Goal: Task Accomplishment & Management: Manage account settings

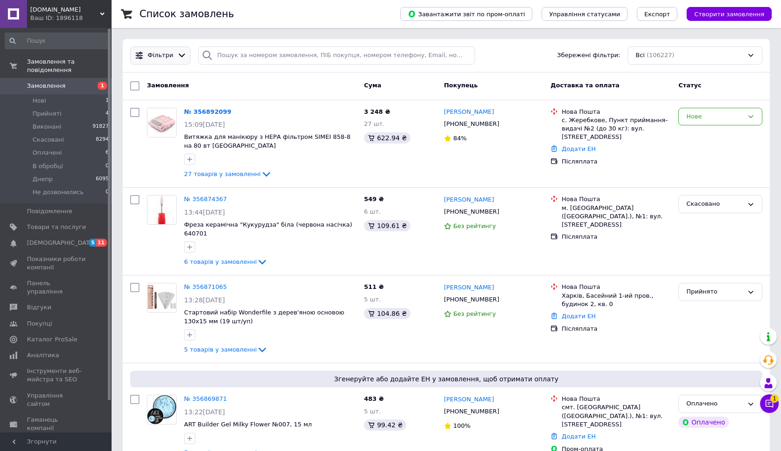
click at [179, 55] on icon at bounding box center [182, 56] width 10 height 10
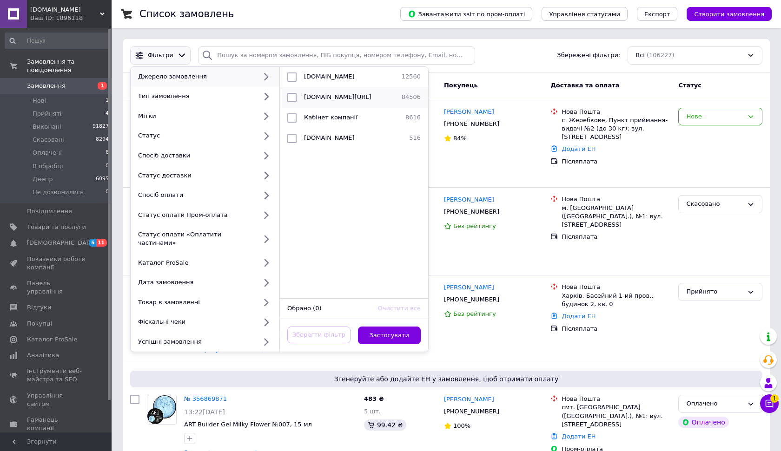
click at [287, 97] on input "checkbox" at bounding box center [291, 97] width 9 height 9
checkbox input "true"
click at [399, 327] on button "Застосувати" at bounding box center [389, 336] width 63 height 18
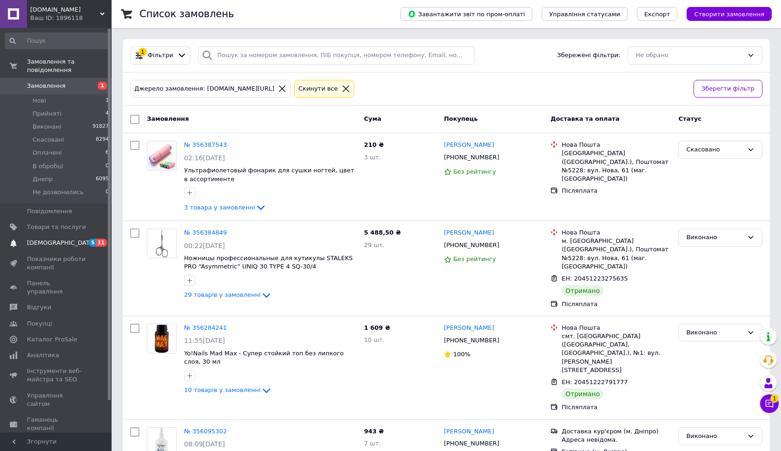
click at [63, 237] on link "[DEMOGRAPHIC_DATA] 5 11" at bounding box center [57, 243] width 114 height 16
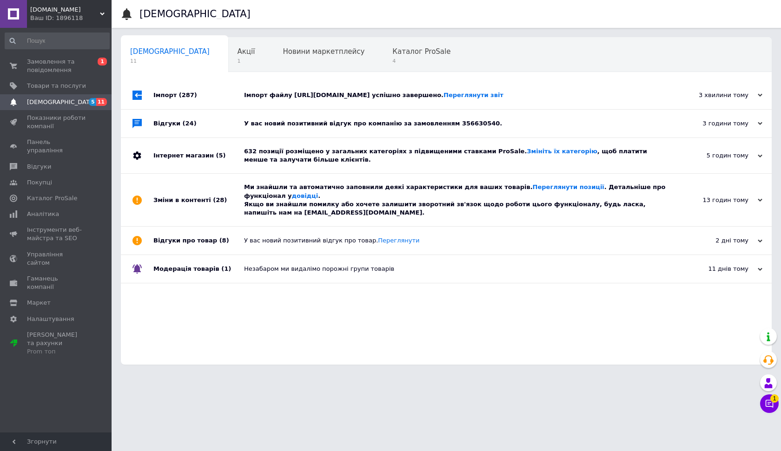
click at [318, 121] on div "У вас новий позитивний відгук про компанію за замовленням 356630540." at bounding box center [456, 123] width 425 height 8
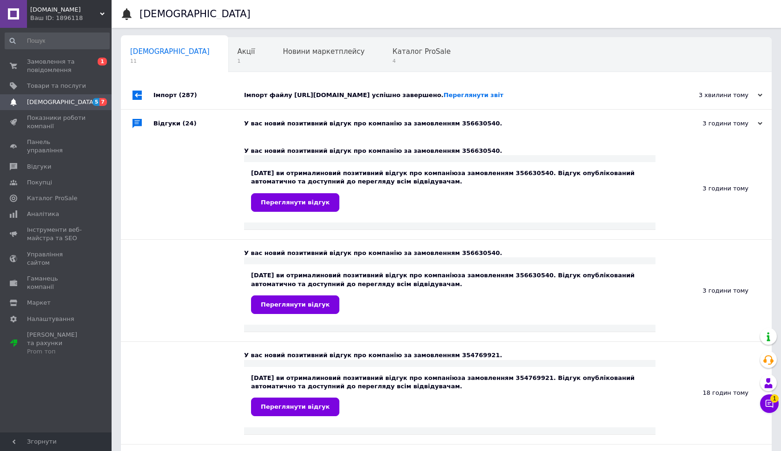
click at [266, 118] on div "У вас новий позитивний відгук про компанію за замовленням 356630540." at bounding box center [456, 124] width 425 height 28
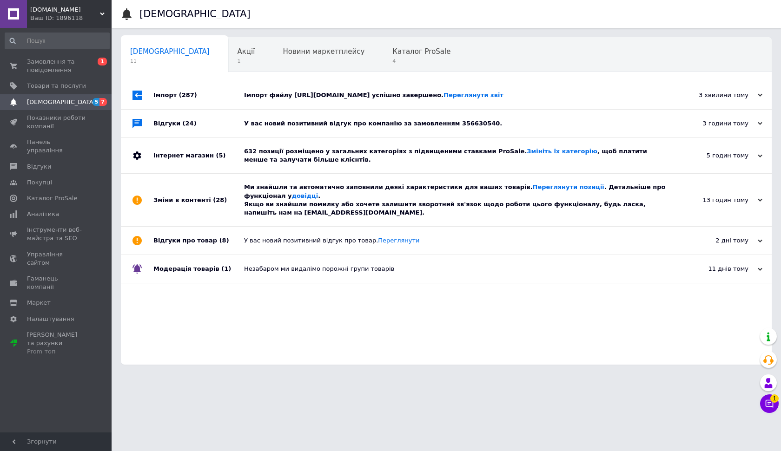
click at [308, 202] on div "Ми знайшли та автоматично заповнили деякі характеристики для ваших товарів. Пер…" at bounding box center [456, 200] width 425 height 34
click at [300, 144] on div "632 позиції розміщено у загальних категоріях з підвищеними ставками ProSale. Зм…" at bounding box center [456, 155] width 425 height 35
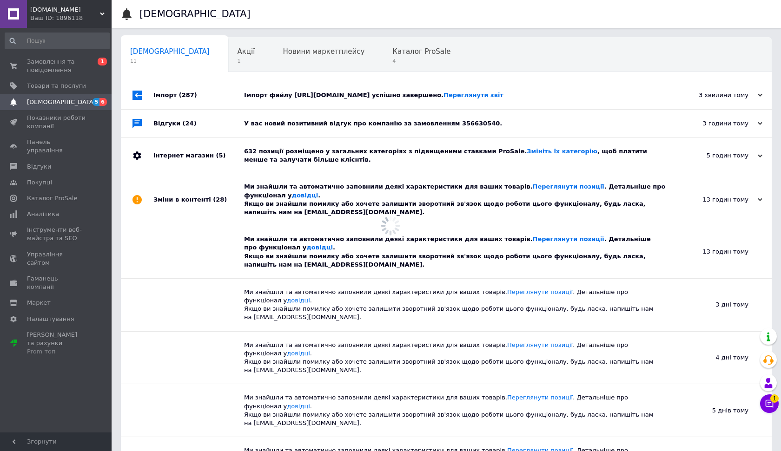
click at [291, 104] on div "Імпорт файлу [URL][DOMAIN_NAME] успішно завершено. Переглянути звіт" at bounding box center [456, 95] width 425 height 28
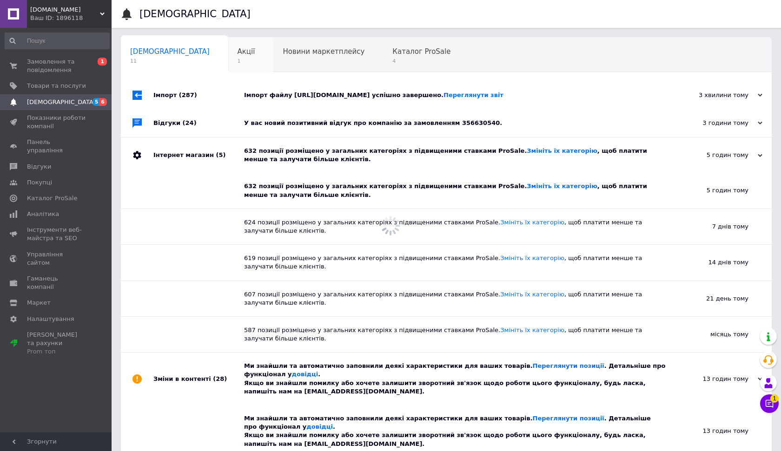
click at [237, 47] on span "Акції" at bounding box center [246, 51] width 18 height 8
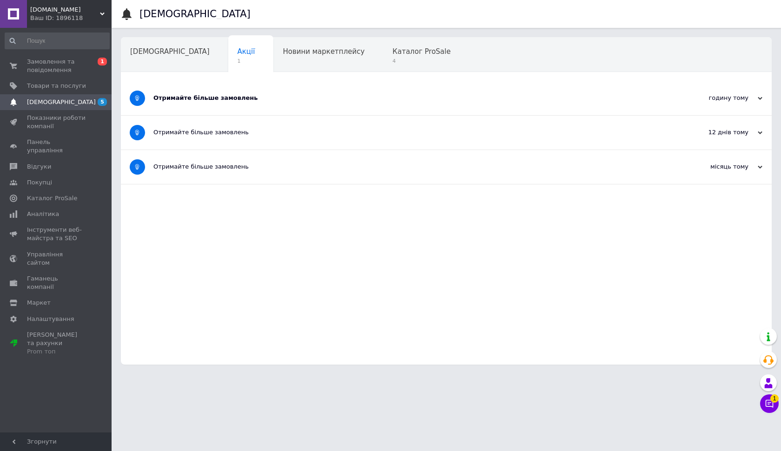
click at [339, 95] on div "Отримайте більше замовлень" at bounding box center [411, 98] width 516 height 8
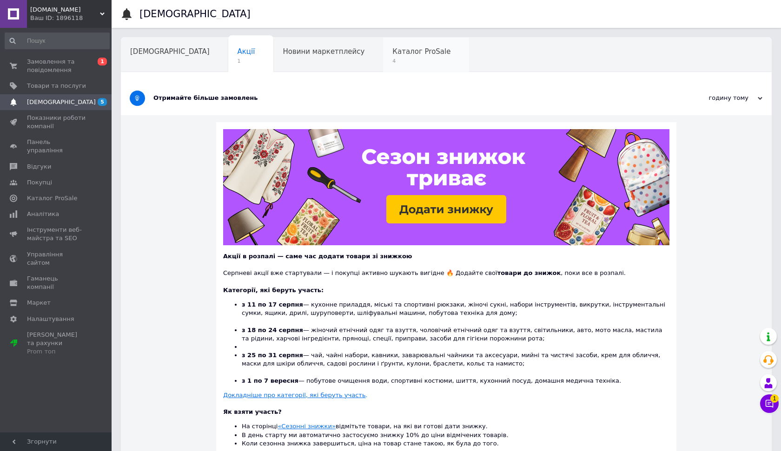
click at [392, 53] on span "Каталог ProSale" at bounding box center [421, 51] width 58 height 8
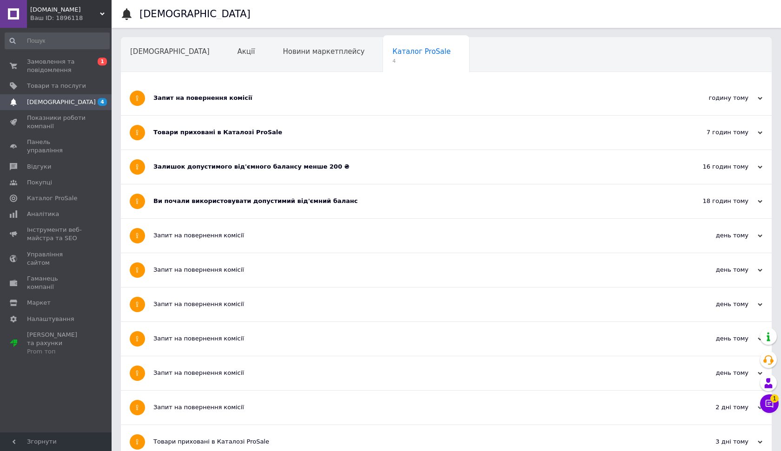
click at [274, 182] on div "Залишок допустимого від'ємного балансу менше 200 ₴" at bounding box center [411, 167] width 516 height 34
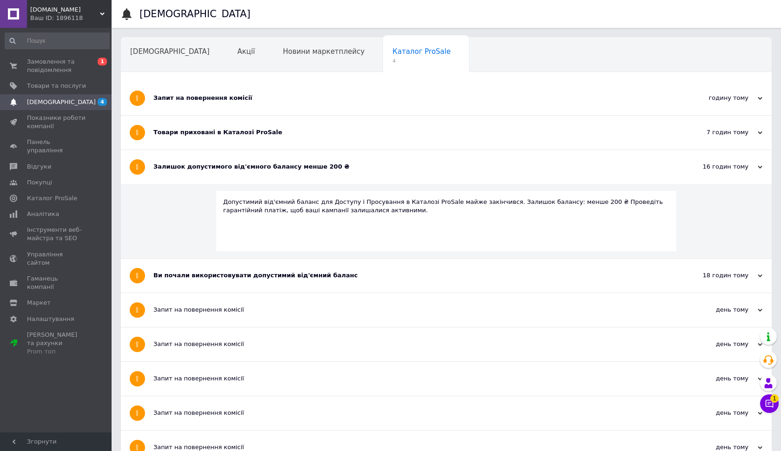
click at [247, 273] on div "Ви почали використовувати допустимий від'ємний баланс" at bounding box center [411, 275] width 516 height 8
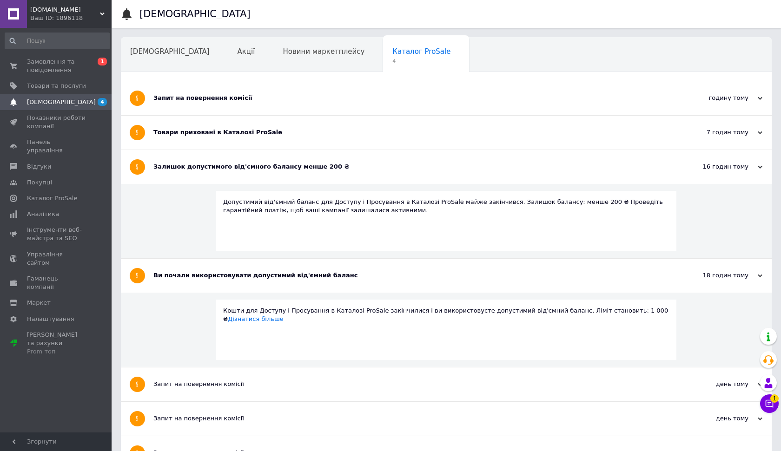
click at [247, 169] on div "Залишок допустимого від'ємного балансу менше 200 ₴" at bounding box center [411, 167] width 516 height 8
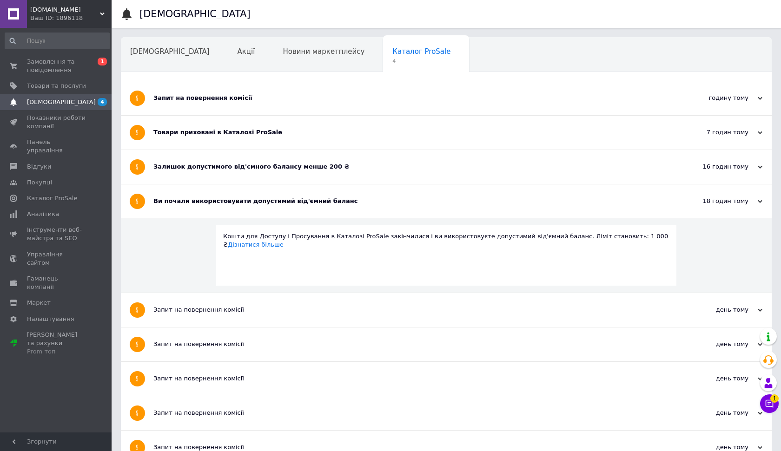
click at [246, 129] on div "Товари приховані в Каталозі ProSale" at bounding box center [411, 132] width 516 height 8
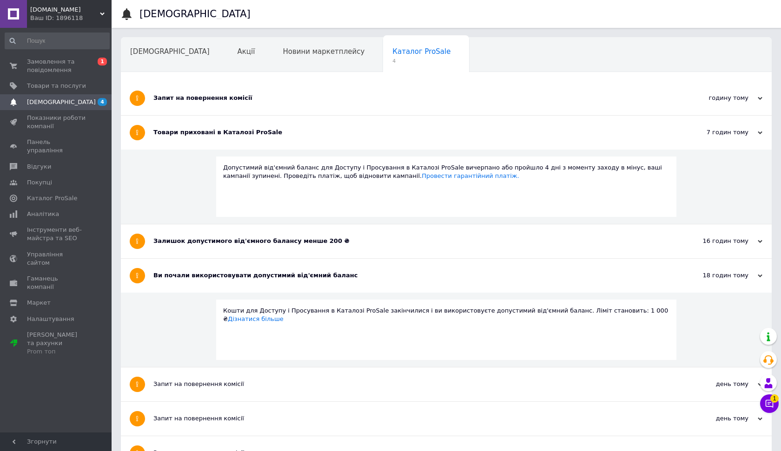
click at [246, 85] on div "Запит на повернення комісії" at bounding box center [411, 98] width 516 height 34
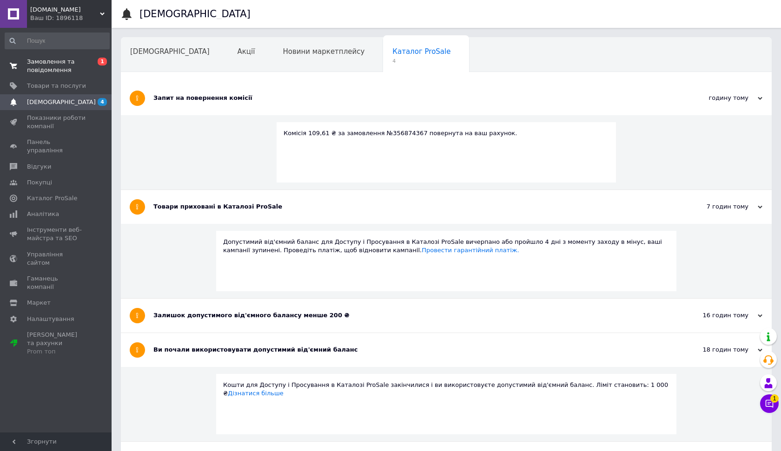
click at [78, 64] on span "Замовлення та повідомлення" at bounding box center [56, 66] width 59 height 17
